Goal: Navigation & Orientation: Find specific page/section

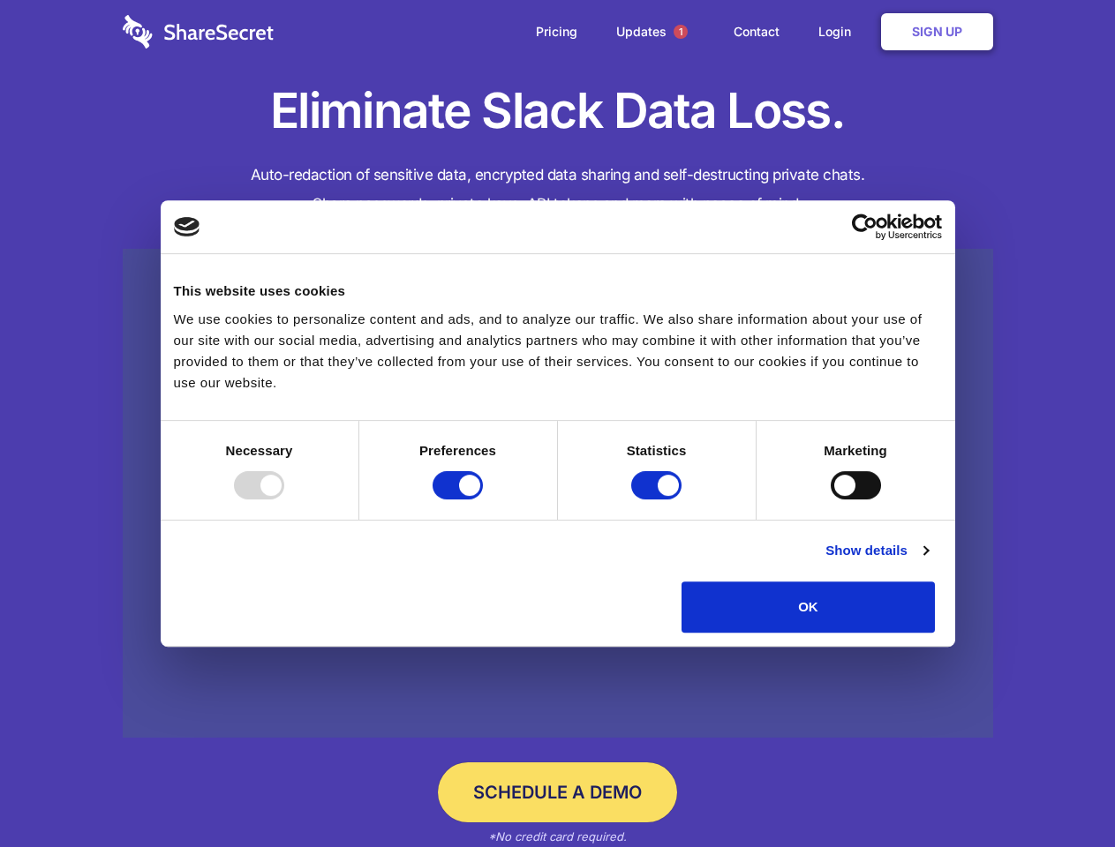
click at [284, 500] on div at bounding box center [259, 485] width 50 height 28
click at [483, 500] on input "Preferences" at bounding box center [457, 485] width 50 height 28
checkbox input "false"
click at [658, 500] on input "Statistics" at bounding box center [656, 485] width 50 height 28
checkbox input "false"
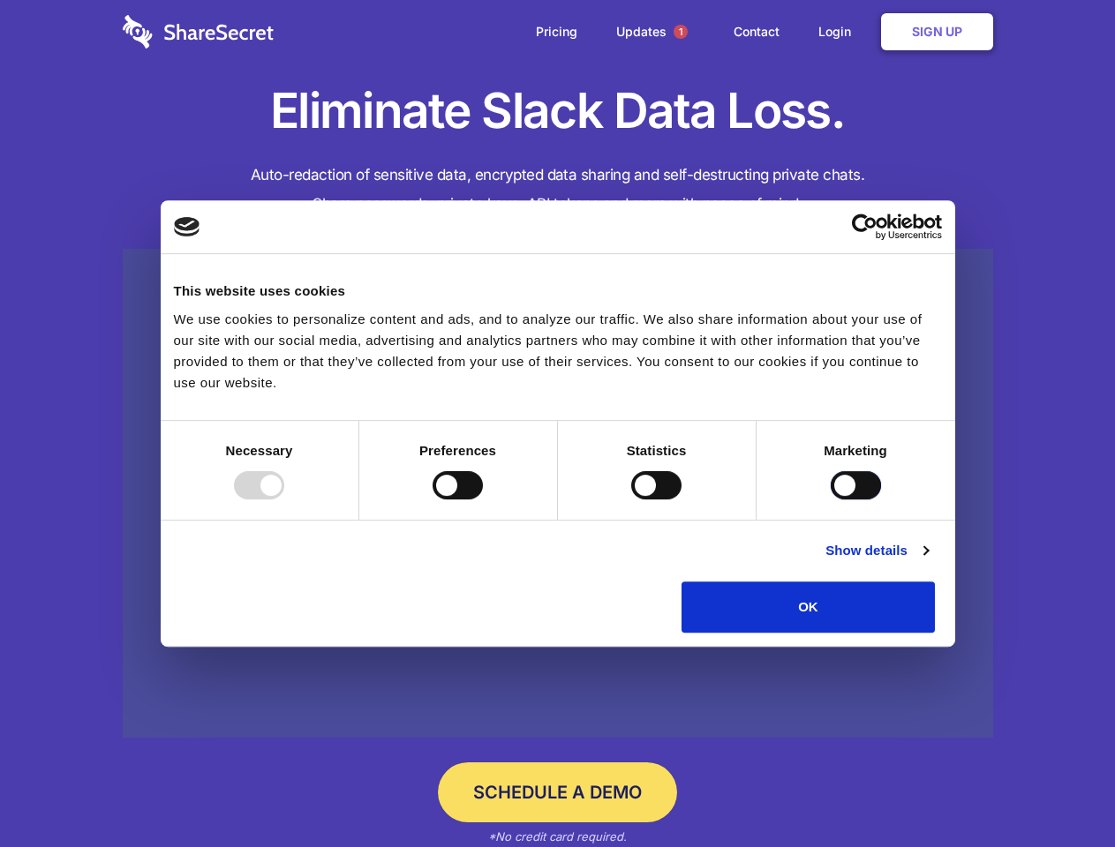
click at [831, 500] on input "Marketing" at bounding box center [856, 485] width 50 height 28
checkbox input "true"
click at [928, 561] on link "Show details" at bounding box center [876, 550] width 102 height 21
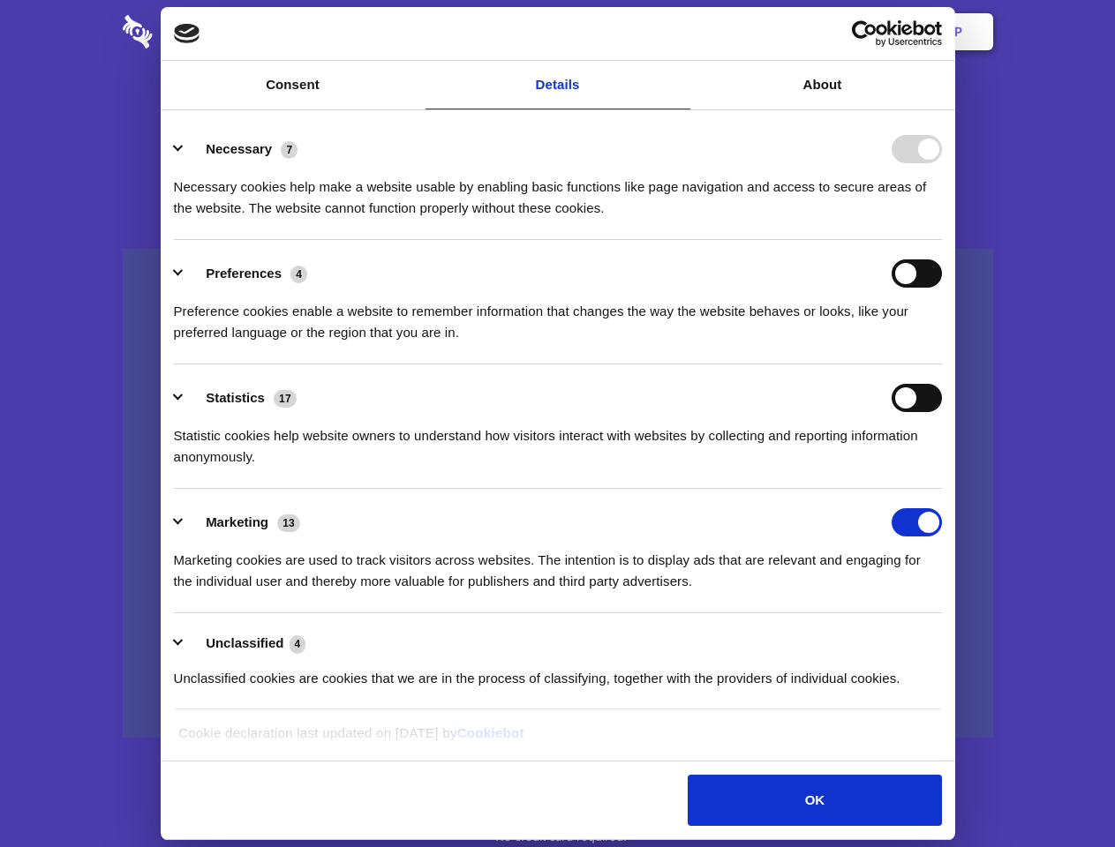
click at [680, 32] on span "1" at bounding box center [680, 32] width 14 height 14
